Goal: Information Seeking & Learning: Learn about a topic

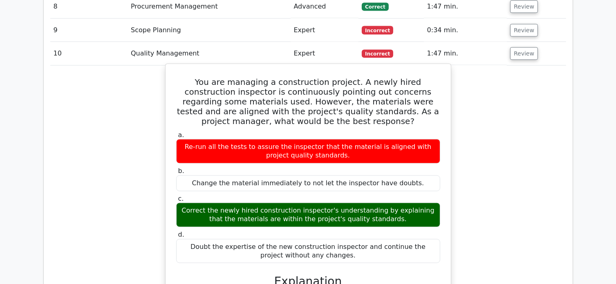
scroll to position [1196, 0]
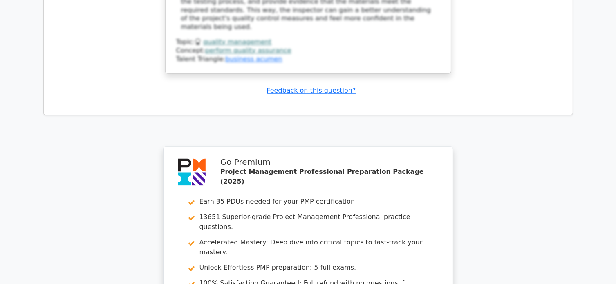
scroll to position [1769, 0]
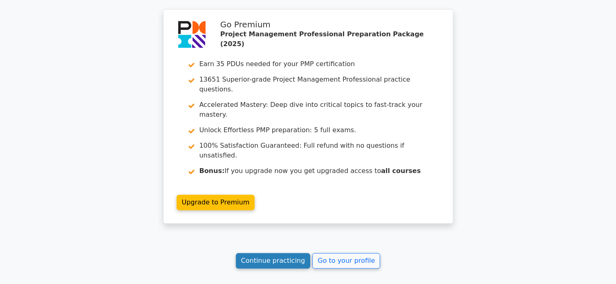
click at [261, 253] on link "Continue practicing" at bounding box center [273, 261] width 75 height 16
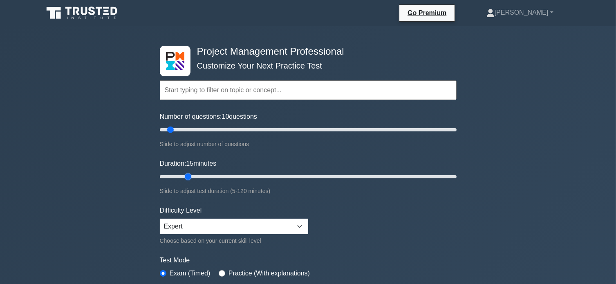
drag, startPoint x: 176, startPoint y: 177, endPoint x: 186, endPoint y: 176, distance: 9.8
type input "15"
click at [186, 176] on input "Duration: 15 minutes" at bounding box center [308, 177] width 297 height 10
click at [549, 129] on div "Project Management Professional Customize Your Next Practice Test Topics Scope …" at bounding box center [308, 275] width 616 height 498
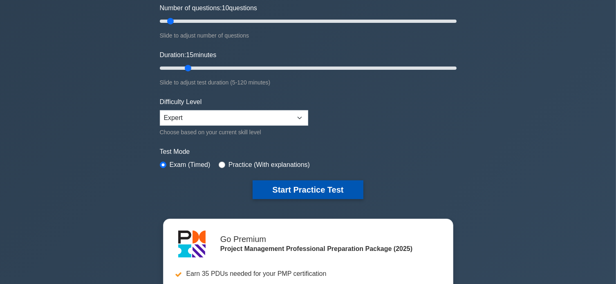
click at [312, 188] on button "Start Practice Test" at bounding box center [307, 190] width 110 height 19
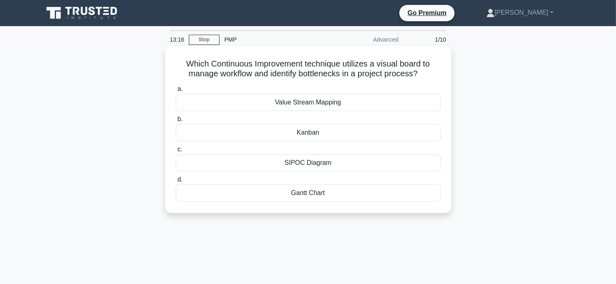
click at [339, 135] on div "Kanban" at bounding box center [308, 132] width 265 height 17
click at [176, 122] on input "b. Kanban" at bounding box center [176, 119] width 0 height 5
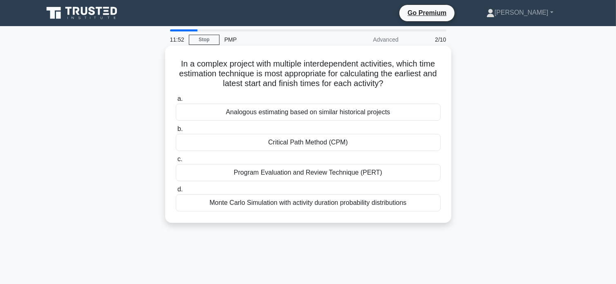
click at [355, 171] on div "Program Evaluation and Review Technique (PERT)" at bounding box center [308, 172] width 265 height 17
click at [176, 162] on input "c. Program Evaluation and Review Technique (PERT)" at bounding box center [176, 159] width 0 height 5
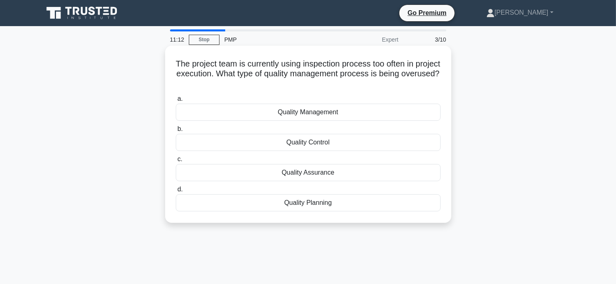
click at [348, 143] on div "Quality Control" at bounding box center [308, 142] width 265 height 17
click at [176, 132] on input "b. Quality Control" at bounding box center [176, 129] width 0 height 5
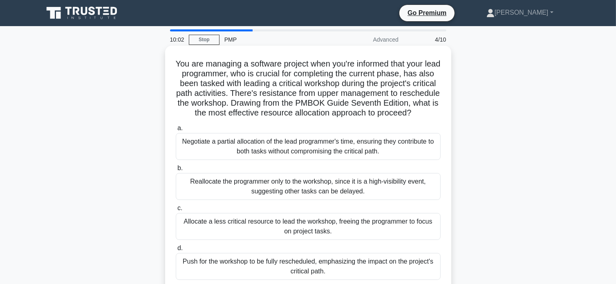
scroll to position [27, 0]
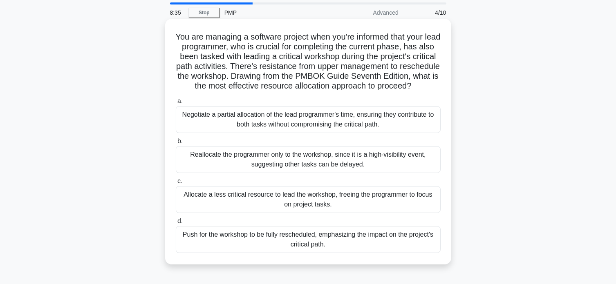
click at [341, 213] on div "Allocate a less critical resource to lead the workshop, freeing the programmer …" at bounding box center [308, 199] width 265 height 27
click at [176, 184] on input "c. Allocate a less critical resource to lead the workshop, freeing the programm…" at bounding box center [176, 181] width 0 height 5
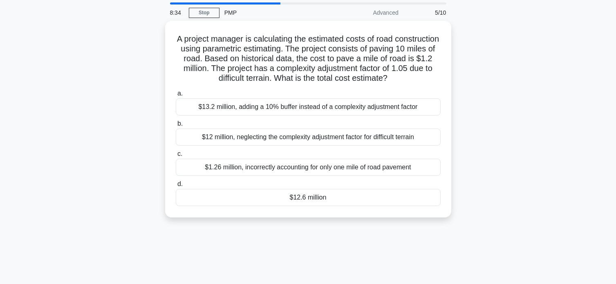
scroll to position [0, 0]
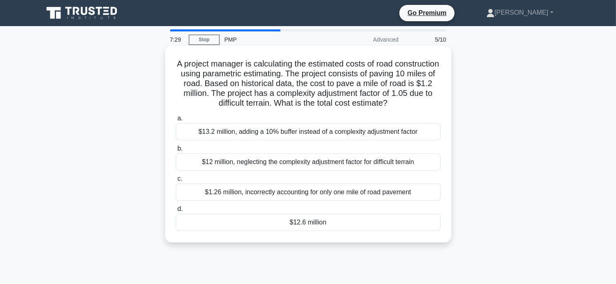
click at [336, 227] on div "$12.6 million" at bounding box center [308, 222] width 265 height 17
click at [176, 212] on input "d. $12.6 million" at bounding box center [176, 209] width 0 height 5
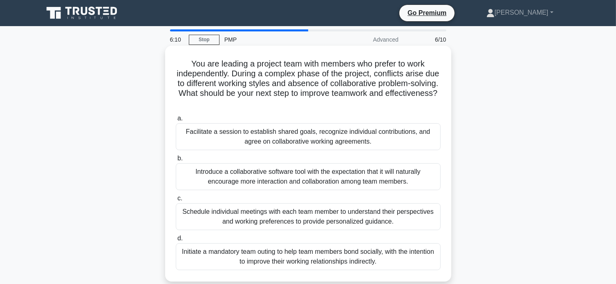
click at [276, 220] on div "Schedule individual meetings with each team member to understand their perspect…" at bounding box center [308, 216] width 265 height 27
click at [176, 201] on input "c. Schedule individual meetings with each team member to understand their persp…" at bounding box center [176, 198] width 0 height 5
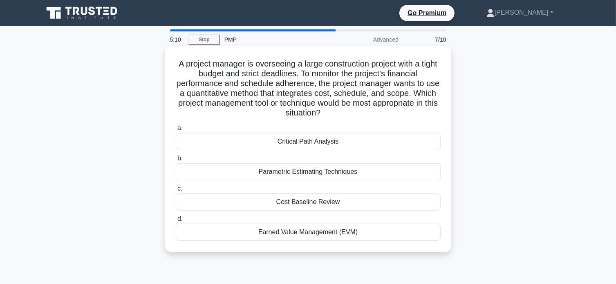
click at [334, 236] on div "Earned Value Management (EVM)" at bounding box center [308, 232] width 265 height 17
click at [176, 222] on input "d. Earned Value Management (EVM)" at bounding box center [176, 218] width 0 height 5
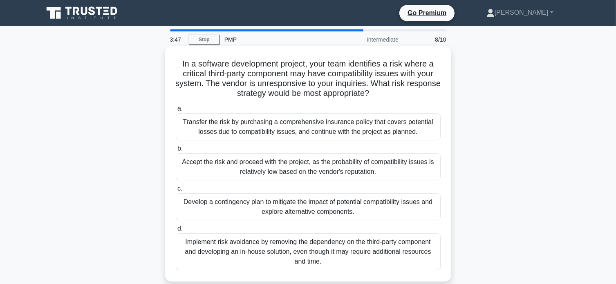
click at [319, 206] on div "Develop a contingency plan to mitigate the impact of potential compatibility is…" at bounding box center [308, 207] width 265 height 27
click at [176, 192] on input "c. Develop a contingency plan to mitigate the impact of potential compatibility…" at bounding box center [176, 188] width 0 height 5
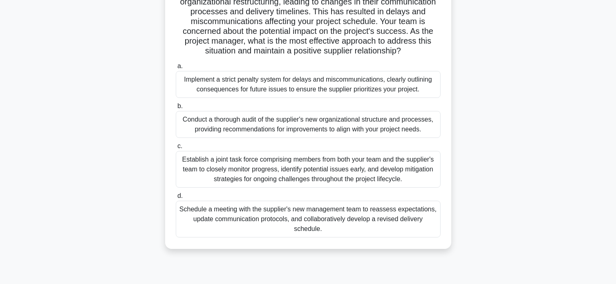
scroll to position [27, 0]
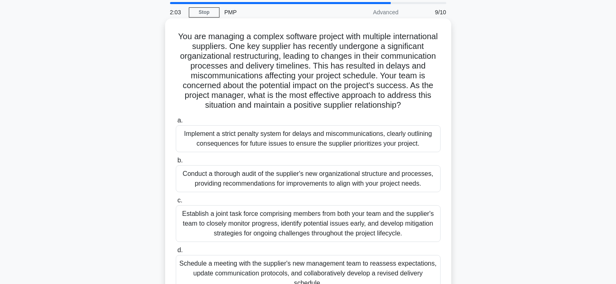
click at [401, 222] on div "Establish a joint task force comprising members from both your team and the sup…" at bounding box center [308, 223] width 265 height 37
click at [176, 203] on input "c. Establish a joint task force comprising members from both your team and the …" at bounding box center [176, 200] width 0 height 5
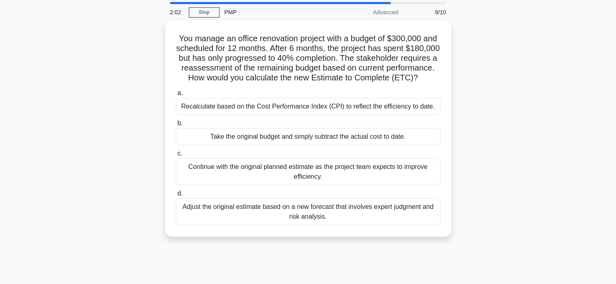
scroll to position [0, 0]
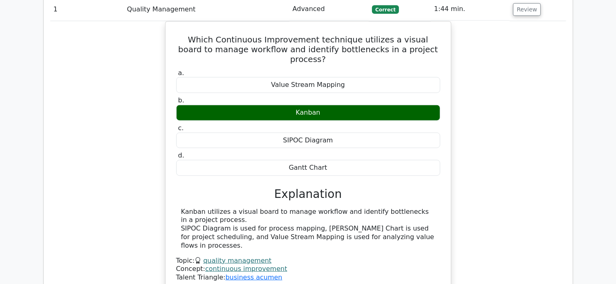
scroll to position [719, 0]
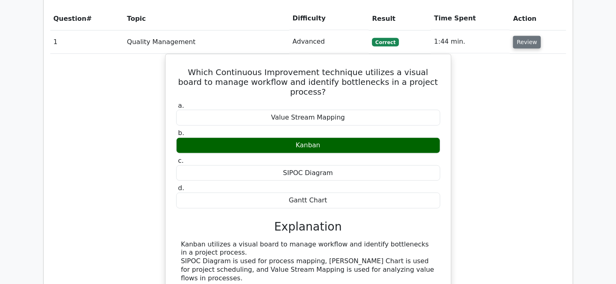
click at [524, 36] on button "Review" at bounding box center [527, 42] width 28 height 13
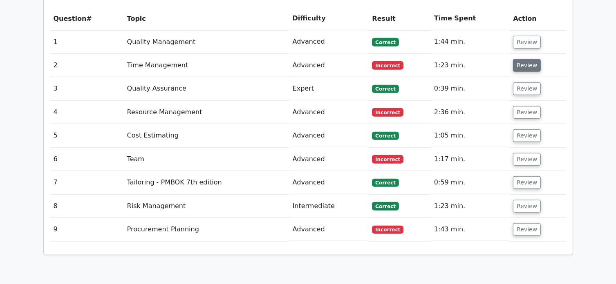
click at [523, 59] on button "Review" at bounding box center [527, 65] width 28 height 13
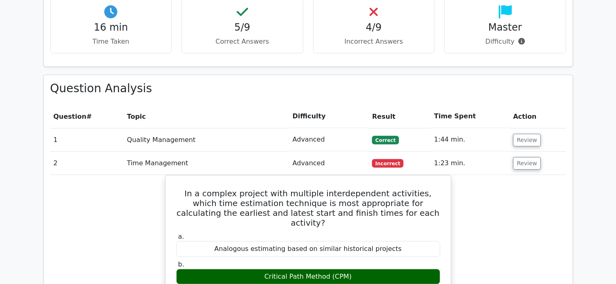
scroll to position [604, 0]
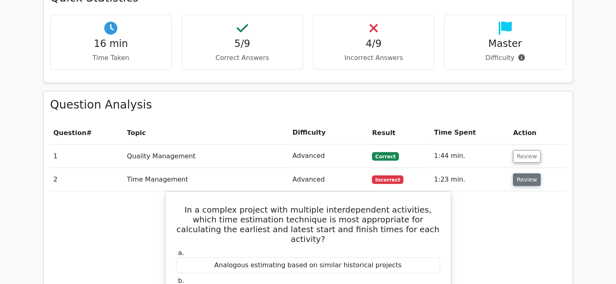
click at [526, 174] on button "Review" at bounding box center [527, 180] width 28 height 13
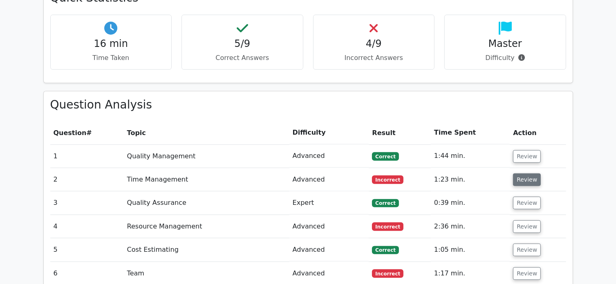
scroll to position [621, 0]
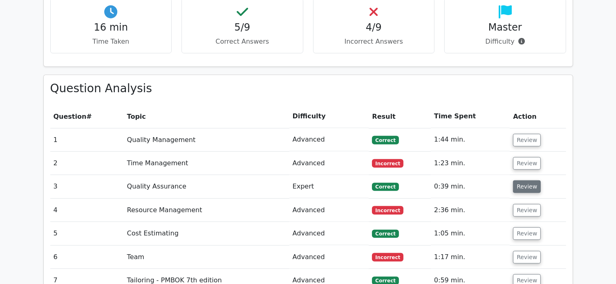
click at [526, 181] on button "Review" at bounding box center [527, 187] width 28 height 13
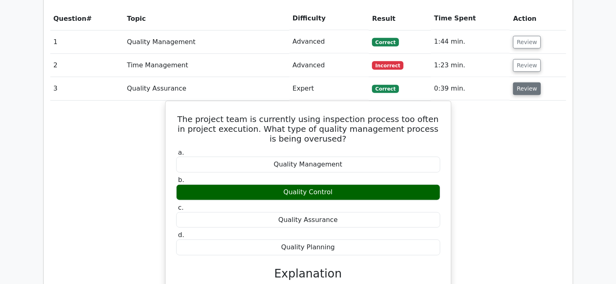
scroll to position [654, 0]
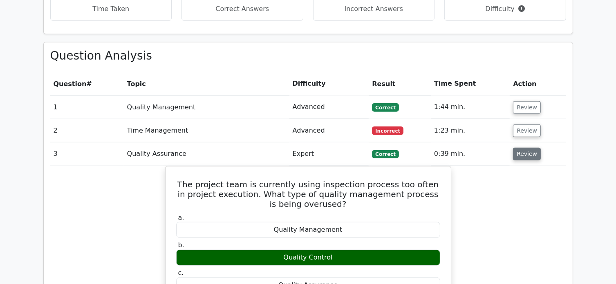
click at [528, 148] on button "Review" at bounding box center [527, 154] width 28 height 13
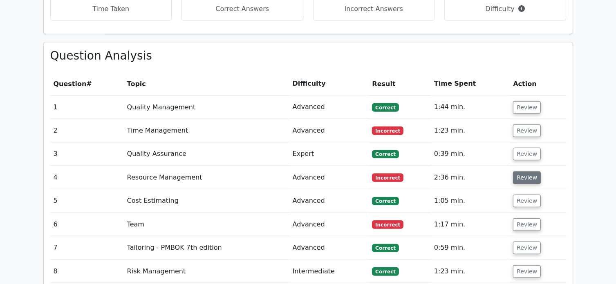
click at [524, 172] on button "Review" at bounding box center [527, 178] width 28 height 13
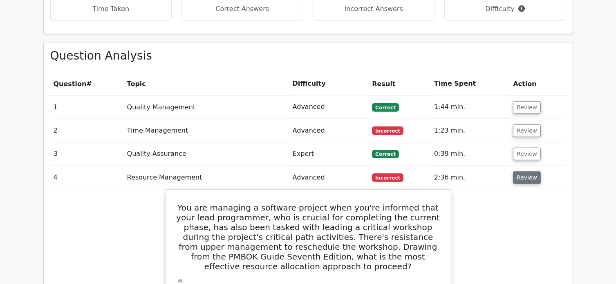
click at [524, 172] on button "Review" at bounding box center [527, 178] width 28 height 13
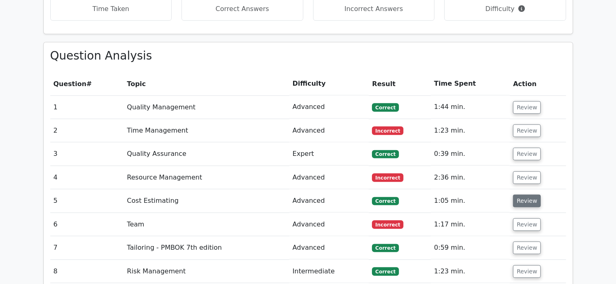
click at [524, 195] on button "Review" at bounding box center [527, 201] width 28 height 13
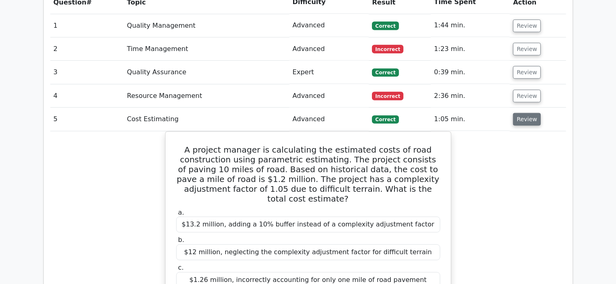
scroll to position [686, 0]
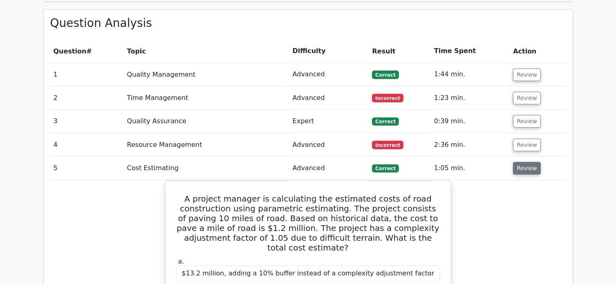
click at [522, 162] on button "Review" at bounding box center [527, 168] width 28 height 13
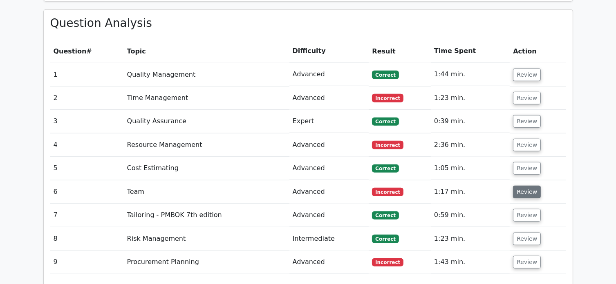
click at [523, 186] on button "Review" at bounding box center [527, 192] width 28 height 13
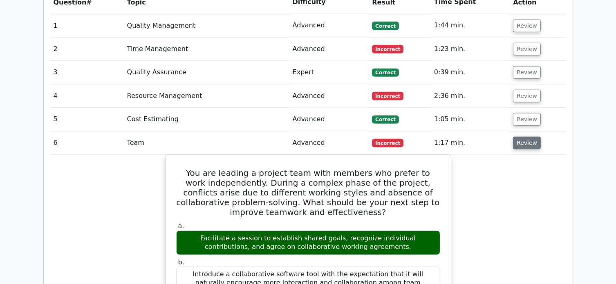
scroll to position [703, 0]
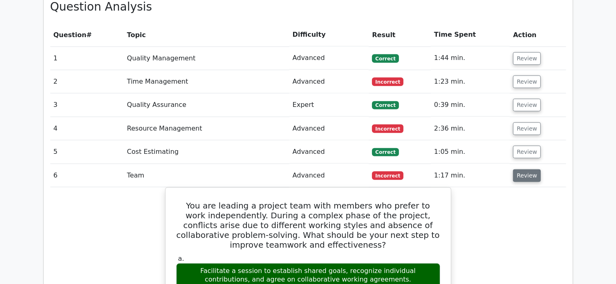
click at [524, 170] on button "Review" at bounding box center [527, 176] width 28 height 13
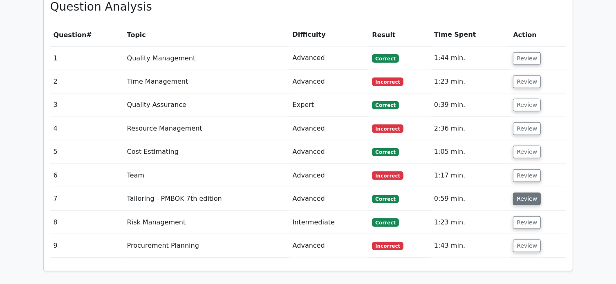
click at [526, 193] on button "Review" at bounding box center [527, 199] width 28 height 13
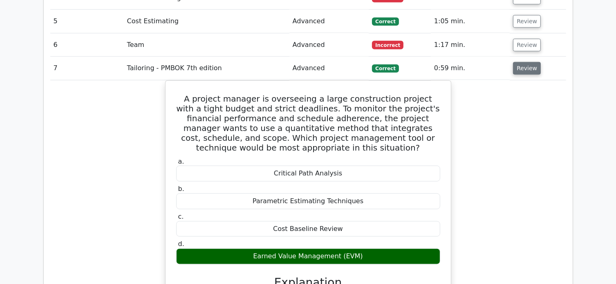
scroll to position [784, 0]
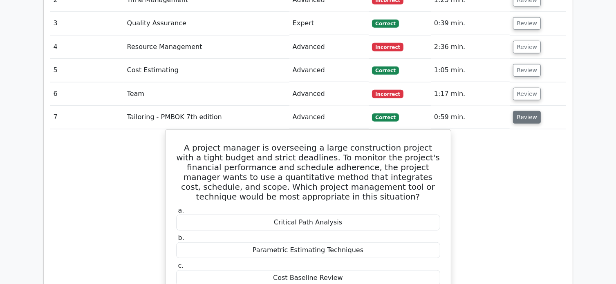
click at [523, 111] on button "Review" at bounding box center [527, 117] width 28 height 13
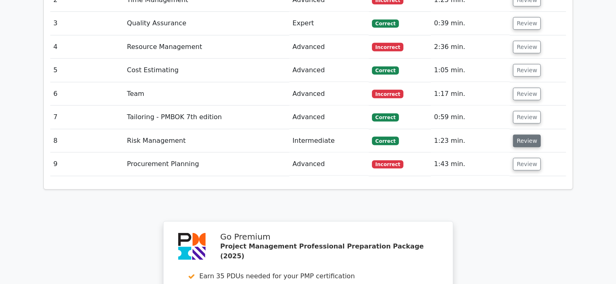
click at [525, 135] on button "Review" at bounding box center [527, 141] width 28 height 13
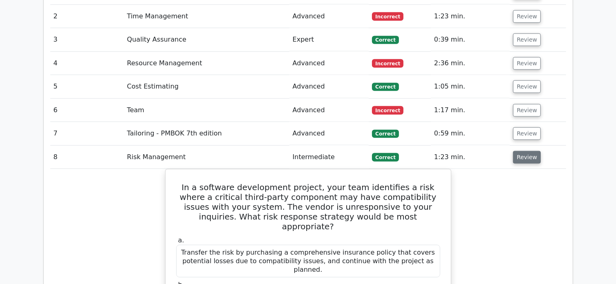
scroll to position [752, 0]
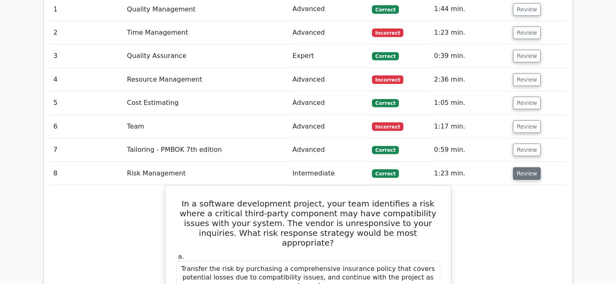
click at [522, 167] on button "Review" at bounding box center [527, 173] width 28 height 13
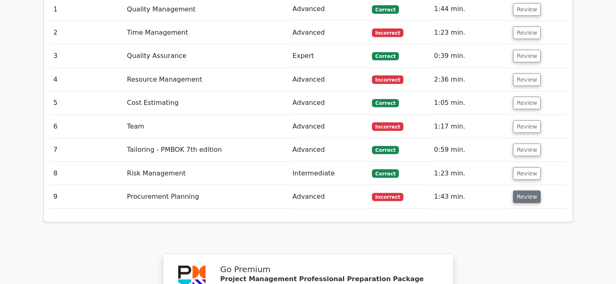
click at [528, 191] on button "Review" at bounding box center [527, 197] width 28 height 13
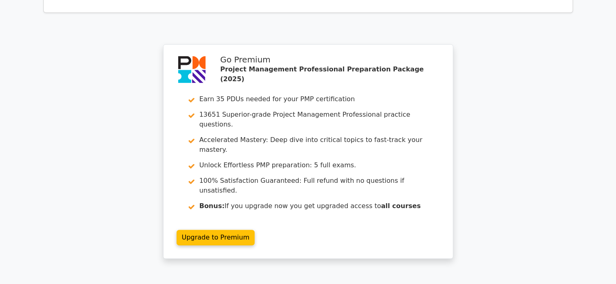
scroll to position [1650, 0]
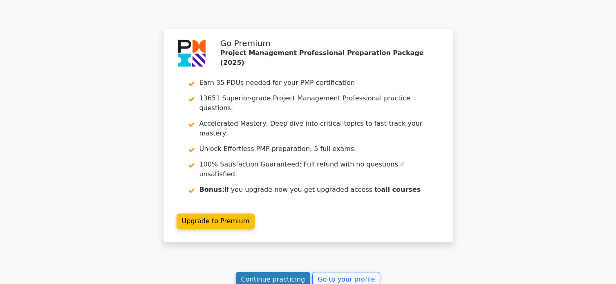
click at [272, 272] on link "Continue practicing" at bounding box center [273, 280] width 75 height 16
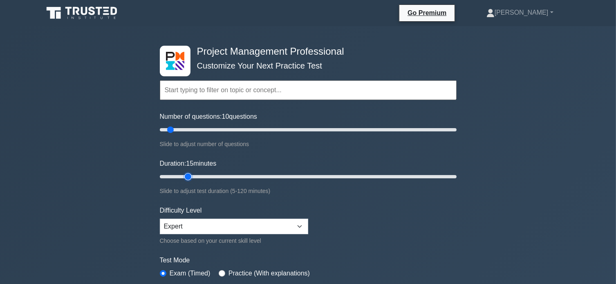
drag, startPoint x: 174, startPoint y: 176, endPoint x: 186, endPoint y: 177, distance: 11.9
type input "15"
click at [186, 177] on input "Duration: 15 minutes" at bounding box center [308, 177] width 297 height 10
click at [560, 162] on div "Project Management Professional Customize Your Next Practice Test Topics Scope …" at bounding box center [308, 275] width 616 height 498
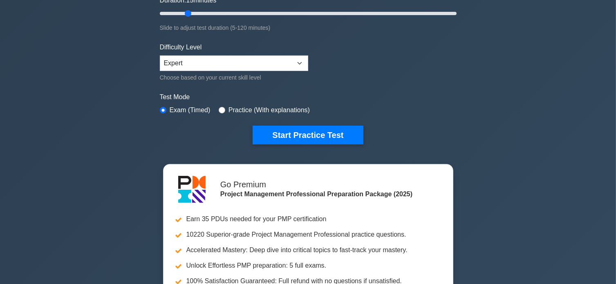
scroll to position [136, 0]
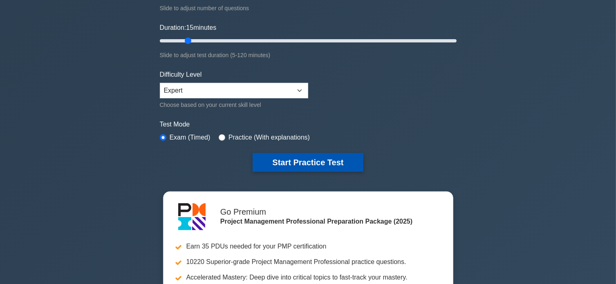
click at [325, 161] on button "Start Practice Test" at bounding box center [307, 162] width 110 height 19
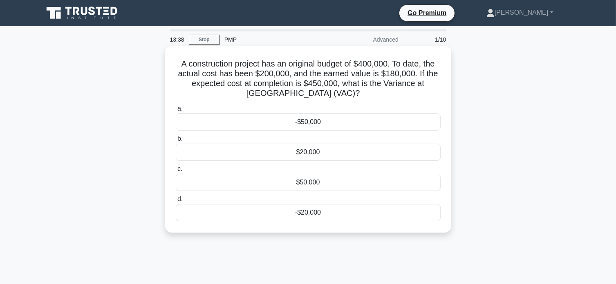
click at [377, 127] on div "-$50,000" at bounding box center [308, 122] width 265 height 17
click at [176, 112] on input "a. -$50,000" at bounding box center [176, 108] width 0 height 5
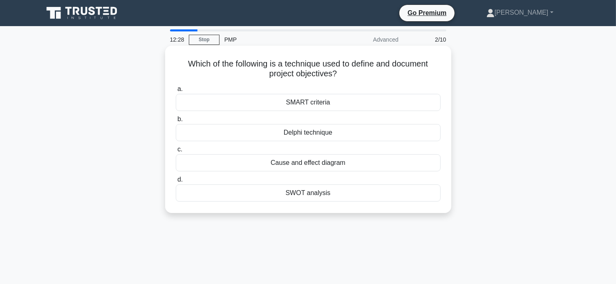
click at [371, 103] on div "SMART criteria" at bounding box center [308, 102] width 265 height 17
click at [176, 92] on input "a. SMART criteria" at bounding box center [176, 89] width 0 height 5
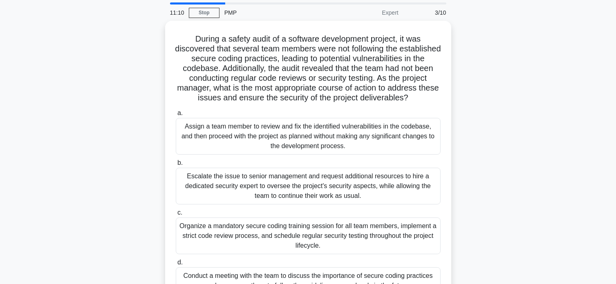
scroll to position [54, 0]
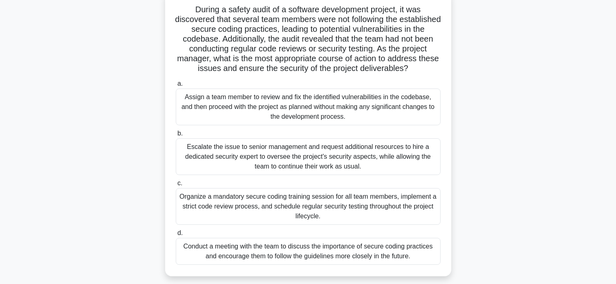
click at [335, 207] on div "Organize a mandatory secure coding training session for all team members, imple…" at bounding box center [308, 206] width 265 height 37
click at [176, 186] on input "c. Organize a mandatory secure coding training session for all team members, im…" at bounding box center [176, 183] width 0 height 5
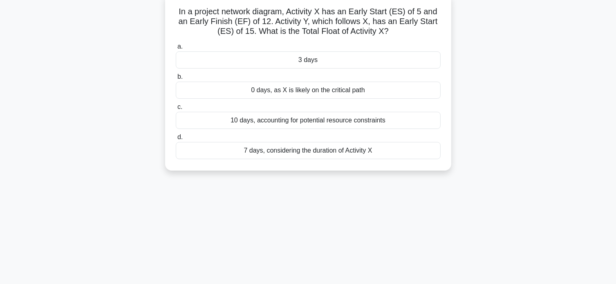
scroll to position [0, 0]
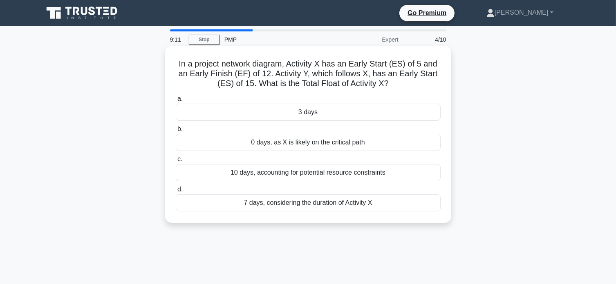
click at [324, 115] on div "3 days" at bounding box center [308, 112] width 265 height 17
click at [176, 102] on input "a. 3 days" at bounding box center [176, 98] width 0 height 5
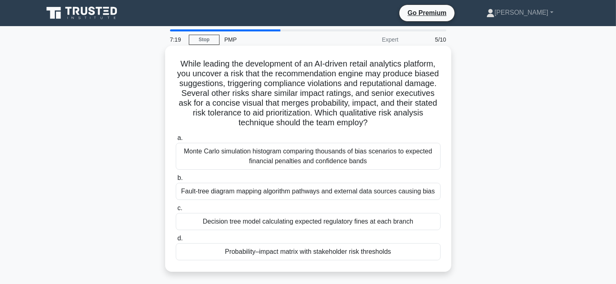
click at [394, 253] on div "Probability–impact matrix with stakeholder risk thresholds" at bounding box center [308, 251] width 265 height 17
click at [176, 241] on input "d. Probability–impact matrix with stakeholder risk thresholds" at bounding box center [176, 238] width 0 height 5
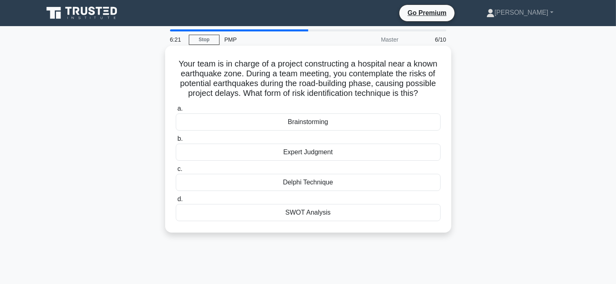
click at [361, 123] on div "Brainstorming" at bounding box center [308, 122] width 265 height 17
click at [176, 112] on input "a. Brainstorming" at bounding box center [176, 108] width 0 height 5
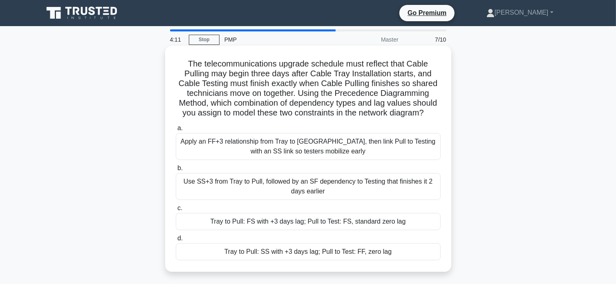
click at [316, 254] on div "Tray to Pull: SS with +3 days lag; Pull to Test: FF, zero lag" at bounding box center [308, 251] width 265 height 17
click at [176, 241] on input "d. Tray to Pull: SS with +3 days lag; Pull to Test: FF, zero lag" at bounding box center [176, 238] width 0 height 5
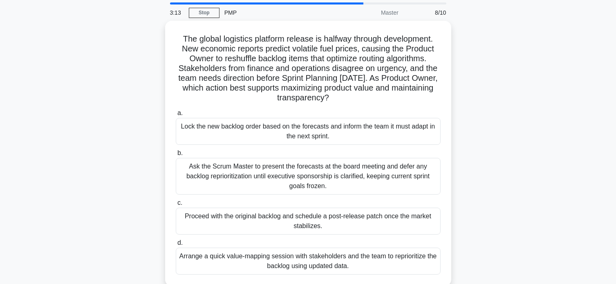
scroll to position [54, 0]
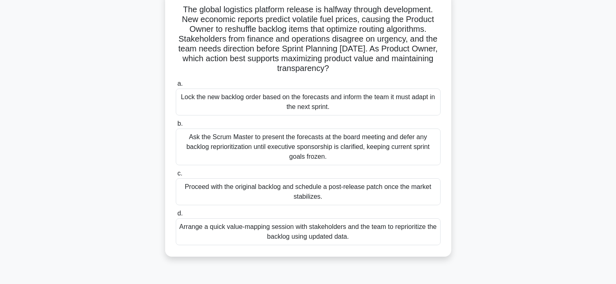
click at [348, 236] on div "Arrange a quick value-mapping session with stakeholders and the team to reprior…" at bounding box center [308, 232] width 265 height 27
click at [176, 216] on input "d. Arrange a quick value-mapping session with stakeholders and the team to repr…" at bounding box center [176, 213] width 0 height 5
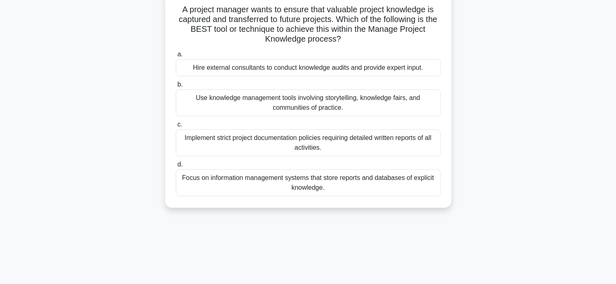
scroll to position [0, 0]
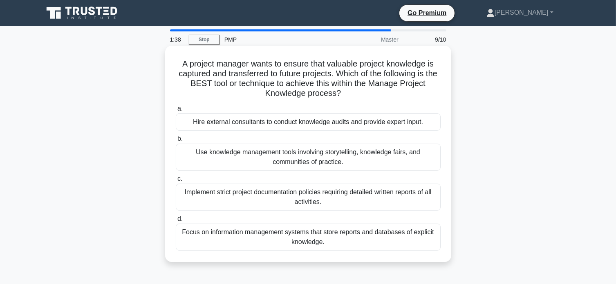
click at [394, 239] on div "Focus on information management systems that store reports and databases of exp…" at bounding box center [308, 237] width 265 height 27
click at [176, 222] on input "d. Focus on information management systems that store reports and databases of …" at bounding box center [176, 218] width 0 height 5
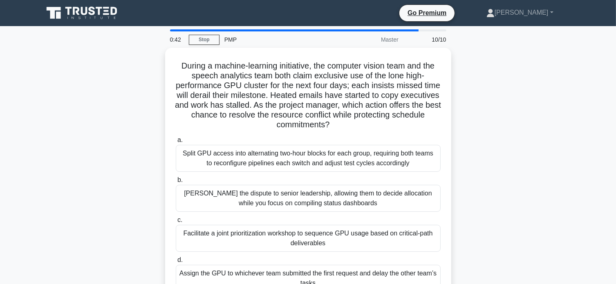
scroll to position [27, 0]
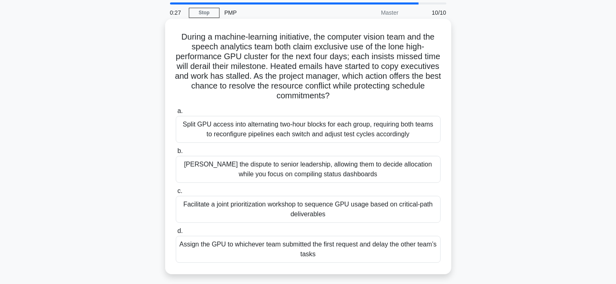
click at [385, 210] on div "Facilitate a joint prioritization workshop to sequence GPU usage based on criti…" at bounding box center [308, 209] width 265 height 27
click at [176, 194] on input "c. Facilitate a joint prioritization workshop to sequence GPU usage based on cr…" at bounding box center [176, 191] width 0 height 5
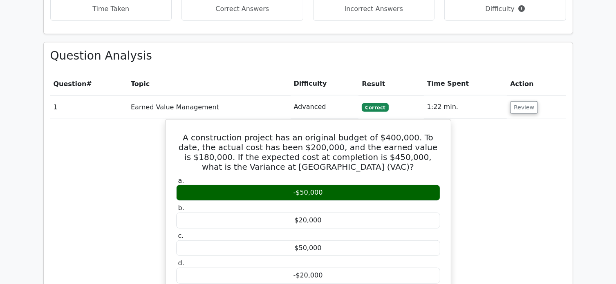
scroll to position [572, 0]
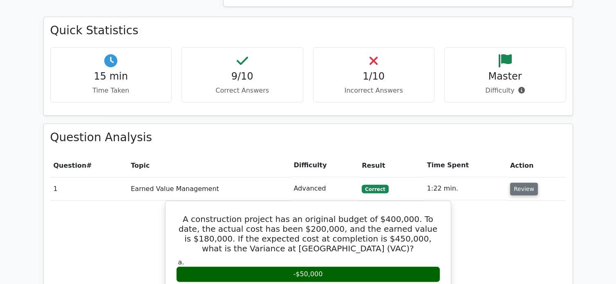
click at [525, 183] on button "Review" at bounding box center [524, 189] width 28 height 13
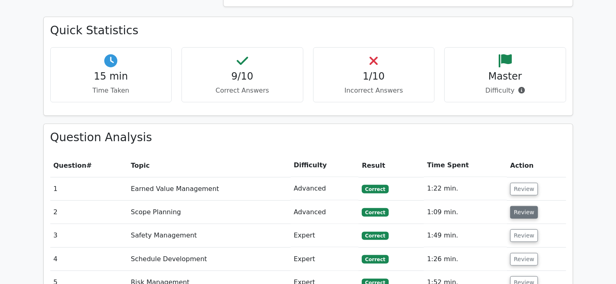
click at [521, 206] on button "Review" at bounding box center [524, 212] width 28 height 13
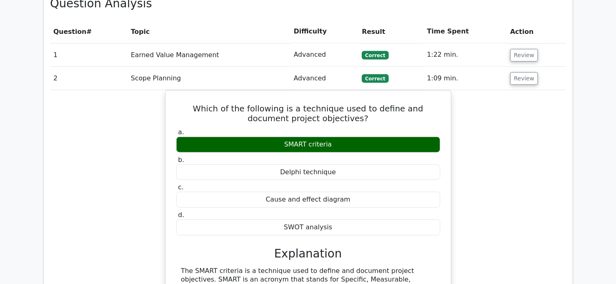
scroll to position [680, 0]
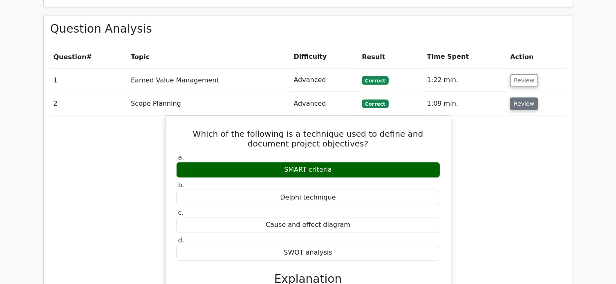
click at [524, 98] on button "Review" at bounding box center [524, 104] width 28 height 13
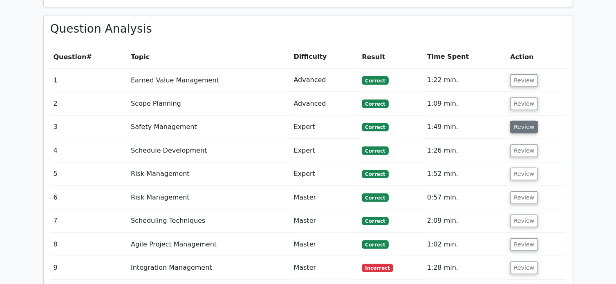
click at [521, 121] on button "Review" at bounding box center [524, 127] width 28 height 13
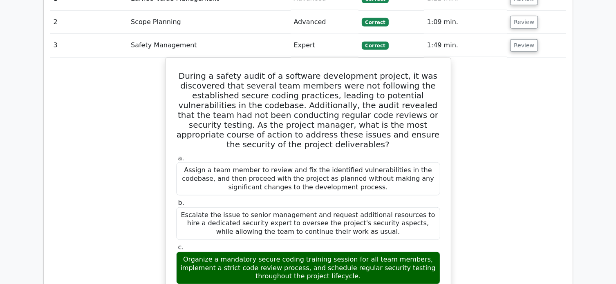
scroll to position [708, 0]
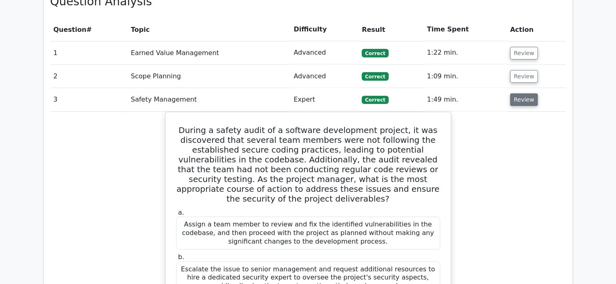
click at [525, 94] on button "Review" at bounding box center [524, 100] width 28 height 13
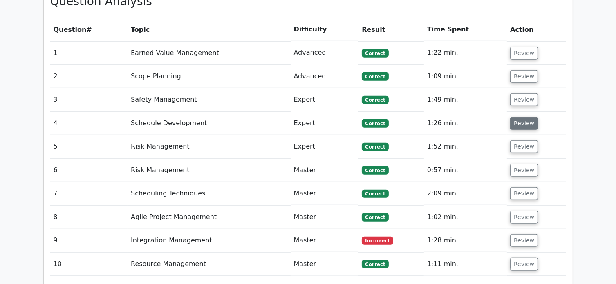
click at [523, 117] on button "Review" at bounding box center [524, 123] width 28 height 13
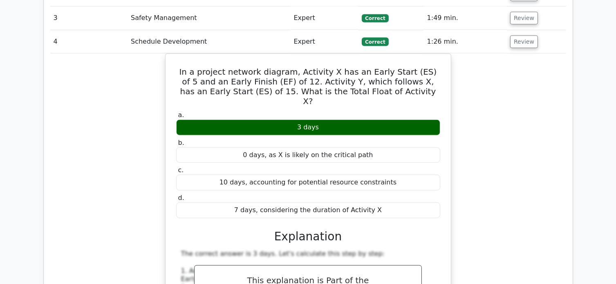
scroll to position [680, 0]
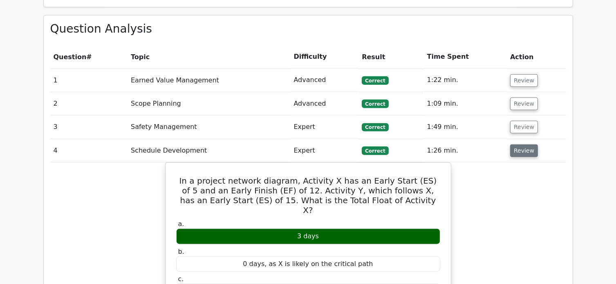
click at [513, 145] on button "Review" at bounding box center [524, 151] width 28 height 13
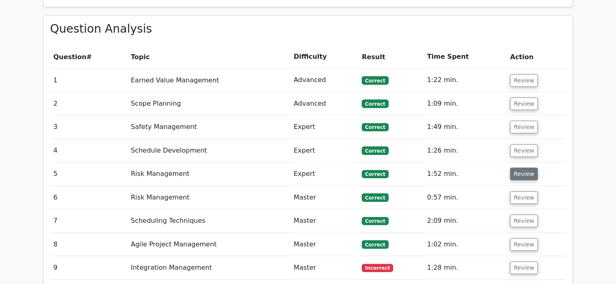
click at [518, 168] on button "Review" at bounding box center [524, 174] width 28 height 13
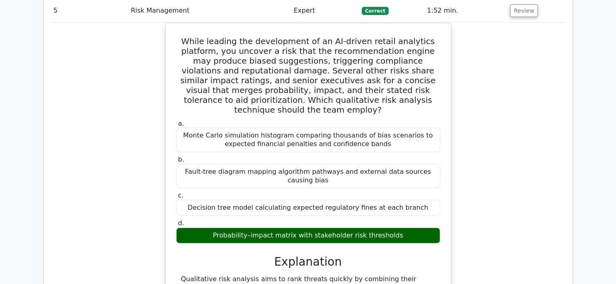
scroll to position [735, 0]
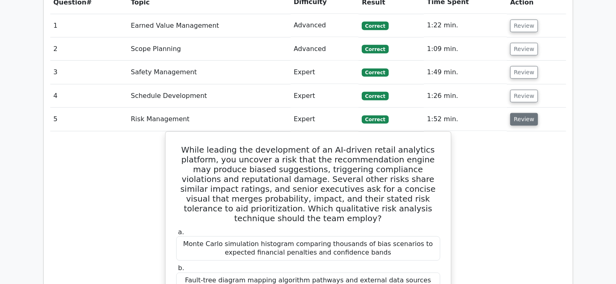
click at [513, 113] on button "Review" at bounding box center [524, 119] width 28 height 13
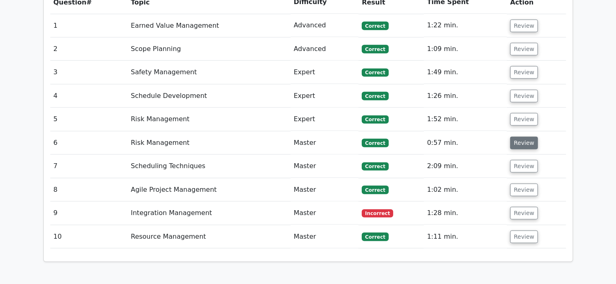
click at [520, 137] on button "Review" at bounding box center [524, 143] width 28 height 13
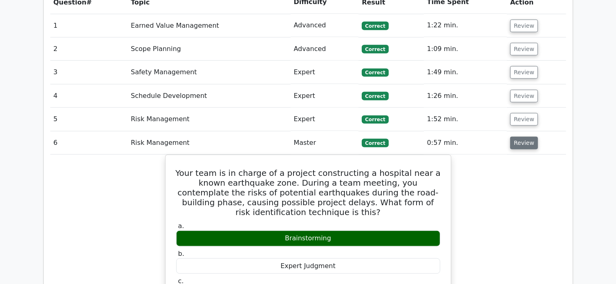
click at [516, 137] on button "Review" at bounding box center [524, 143] width 28 height 13
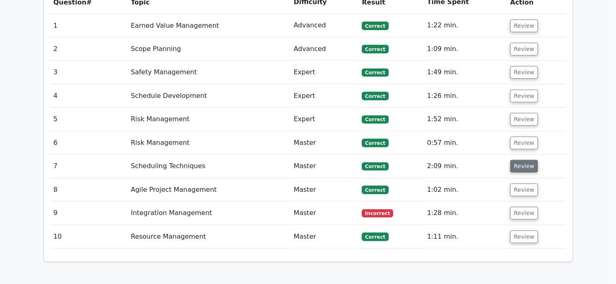
click at [516, 160] on button "Review" at bounding box center [524, 166] width 28 height 13
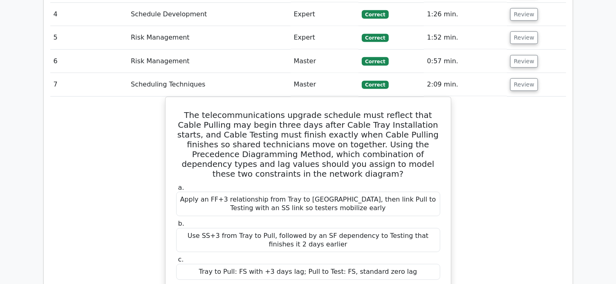
scroll to position [790, 0]
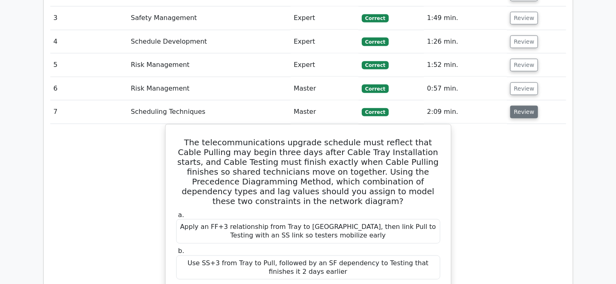
click at [513, 106] on button "Review" at bounding box center [524, 112] width 28 height 13
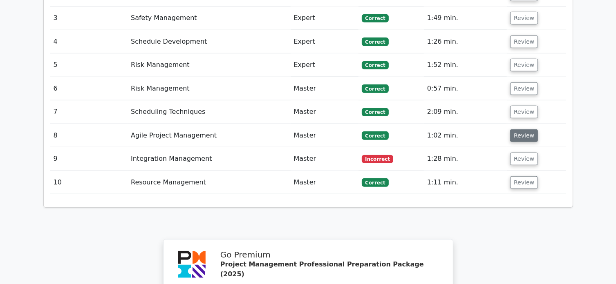
click at [515, 129] on button "Review" at bounding box center [524, 135] width 28 height 13
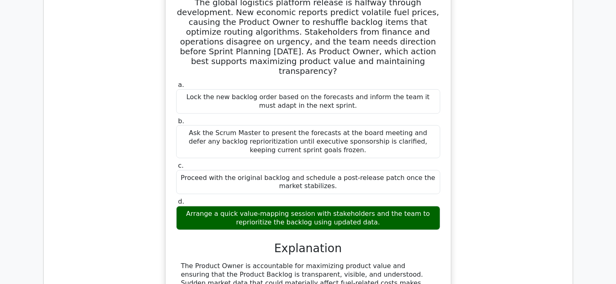
scroll to position [844, 0]
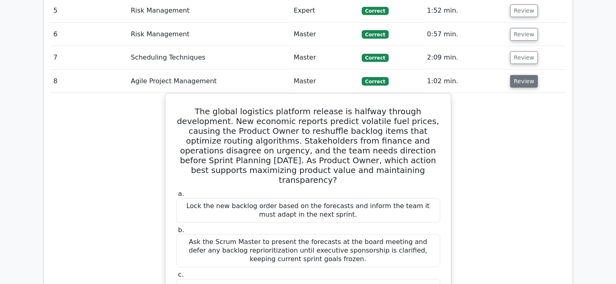
click at [518, 75] on button "Review" at bounding box center [524, 81] width 28 height 13
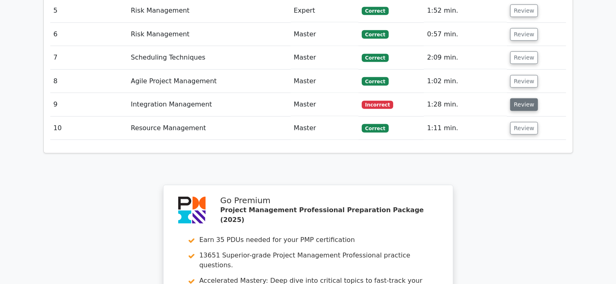
click at [520, 98] on button "Review" at bounding box center [524, 104] width 28 height 13
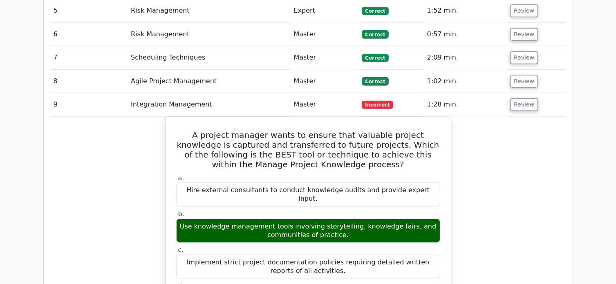
scroll to position [817, 0]
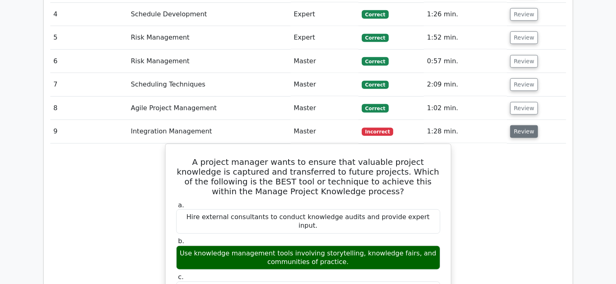
click at [522, 125] on button "Review" at bounding box center [524, 131] width 28 height 13
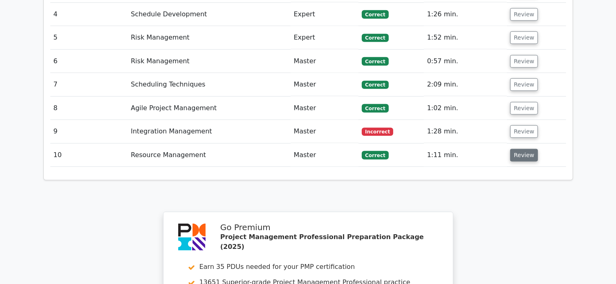
click at [521, 149] on button "Review" at bounding box center [524, 155] width 28 height 13
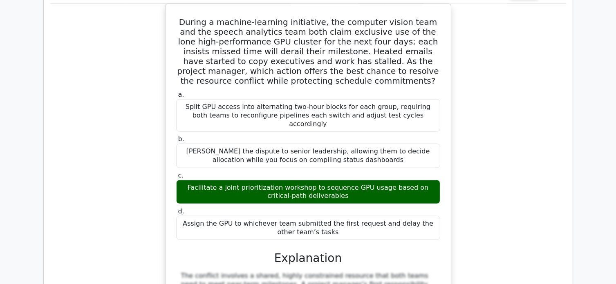
scroll to position [871, 0]
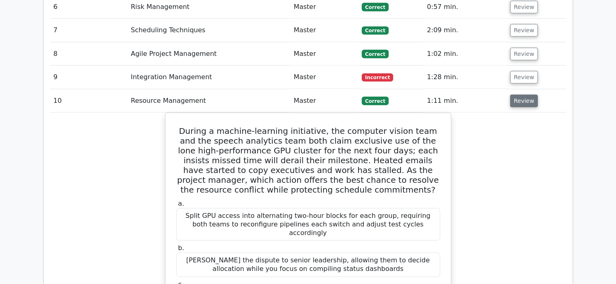
click at [517, 95] on button "Review" at bounding box center [524, 101] width 28 height 13
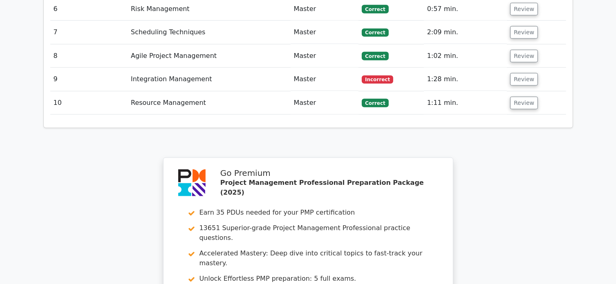
scroll to position [1035, 0]
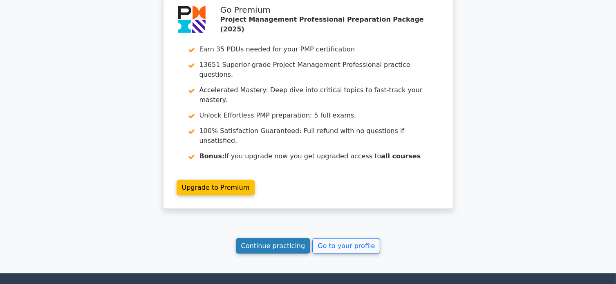
click at [270, 239] on link "Continue practicing" at bounding box center [273, 247] width 75 height 16
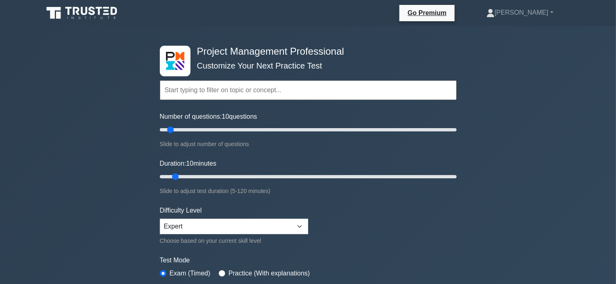
scroll to position [54, 0]
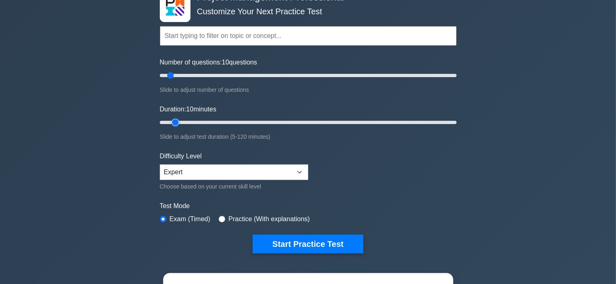
click at [179, 120] on input "Duration: 10 minutes" at bounding box center [308, 123] width 297 height 10
drag, startPoint x: 176, startPoint y: 120, endPoint x: 185, endPoint y: 122, distance: 8.7
type input "15"
click at [185, 122] on input "Duration: 15 minutes" at bounding box center [308, 123] width 297 height 10
click at [520, 125] on div "Project Management Professional Customize Your Next Practice Test Topics Scope …" at bounding box center [308, 221] width 616 height 498
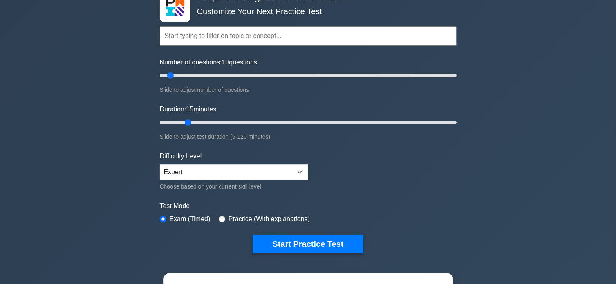
scroll to position [0, 0]
